Goal: Navigation & Orientation: Go to known website

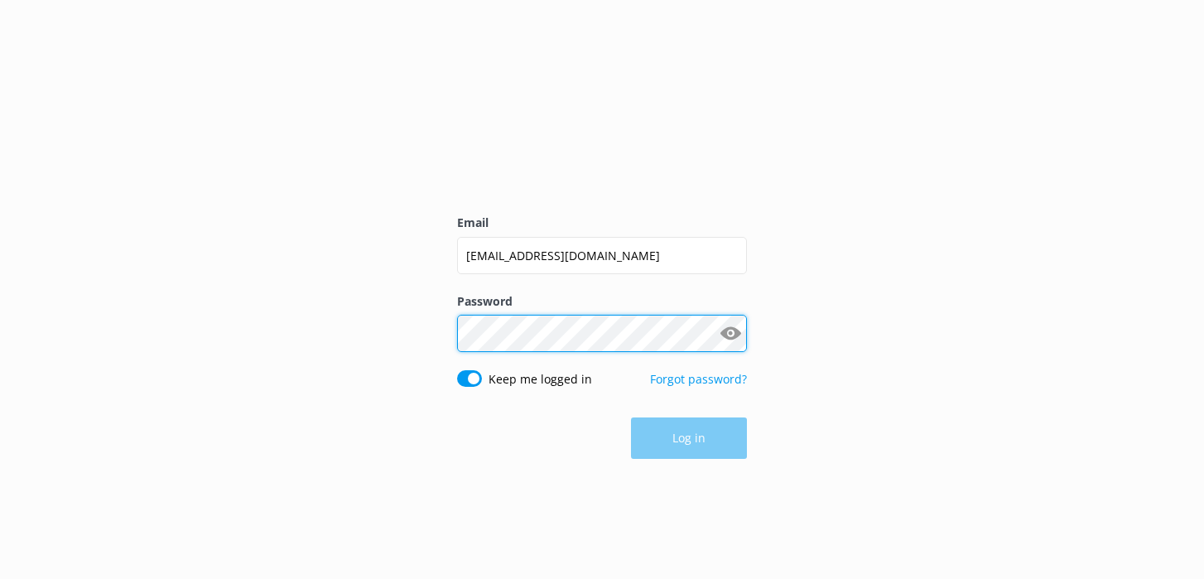
click at [689, 438] on button "Log in" at bounding box center [689, 437] width 116 height 41
